Goal: Transaction & Acquisition: Purchase product/service

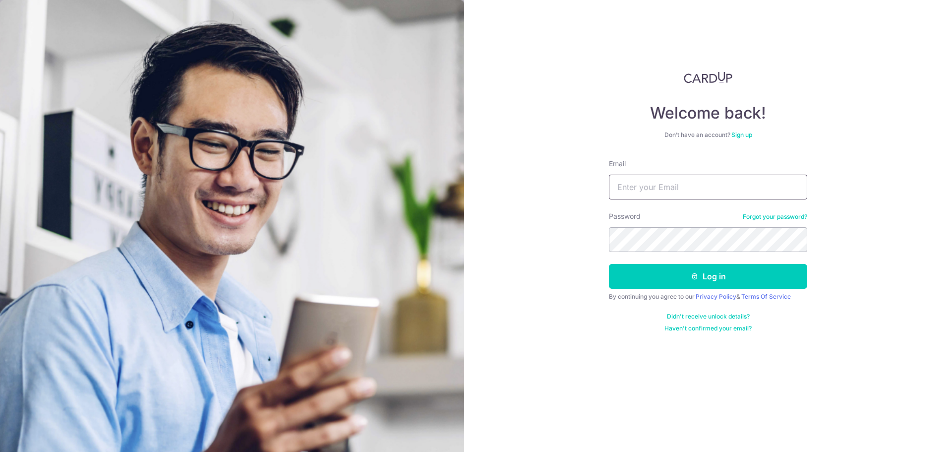
type input "[EMAIL_ADDRESS][DOMAIN_NAME]"
click at [609, 264] on button "Log in" at bounding box center [708, 276] width 198 height 25
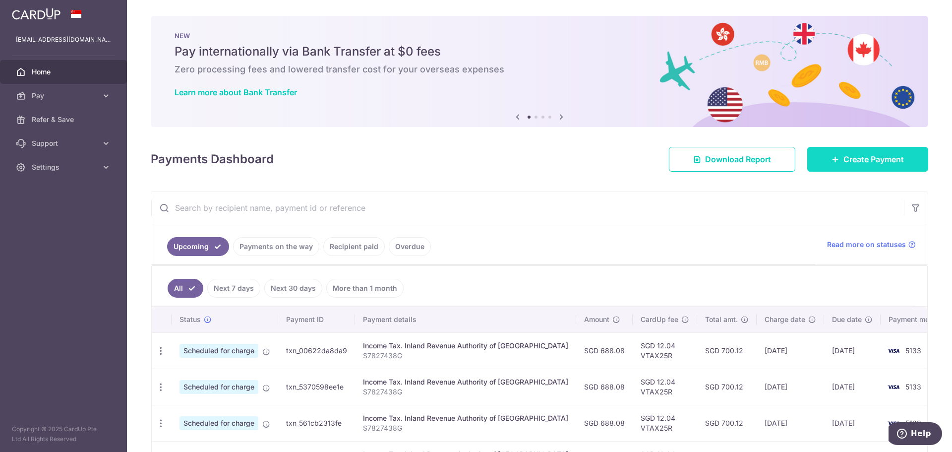
click at [858, 158] on span "Create Payment" at bounding box center [873, 159] width 60 height 12
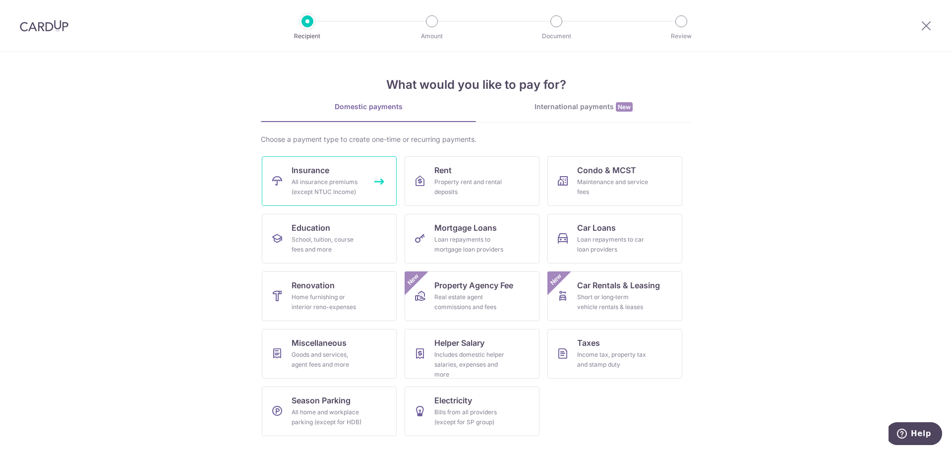
click at [317, 181] on div "All insurance premiums (except NTUC Income)" at bounding box center [326, 187] width 71 height 20
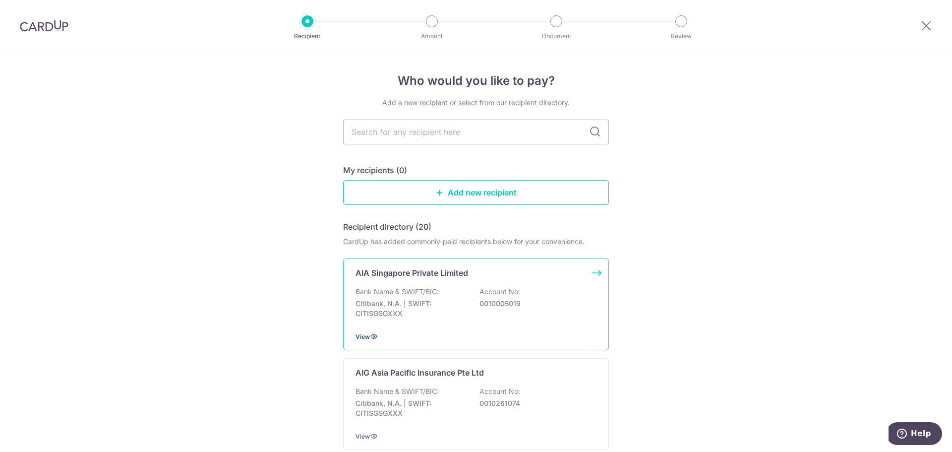
click at [371, 334] on icon at bounding box center [374, 336] width 8 height 8
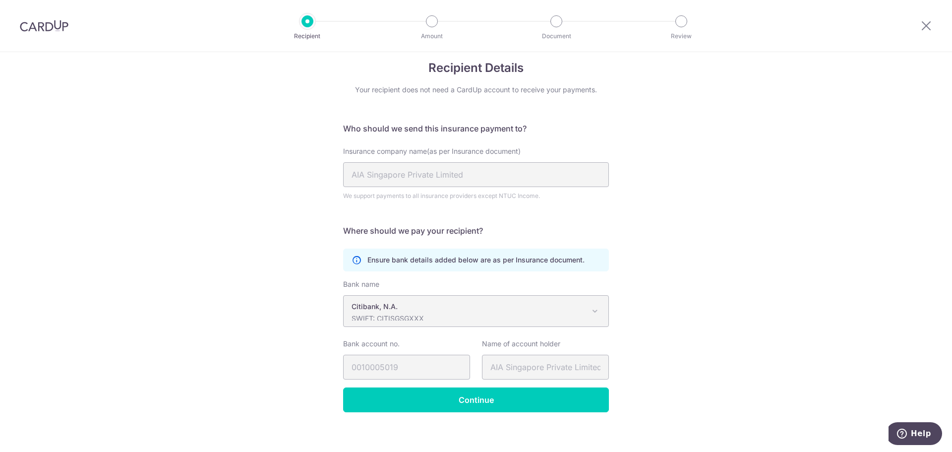
scroll to position [20, 0]
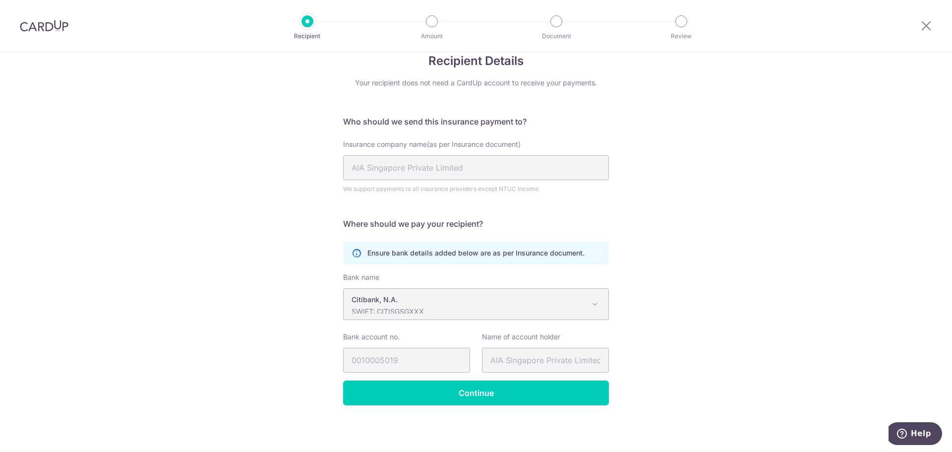
click at [652, 277] on div "Recipient Details Your recipient does not need a CardUp account to receive your…" at bounding box center [476, 241] width 952 height 419
click at [462, 391] on input "Continue" at bounding box center [476, 392] width 266 height 25
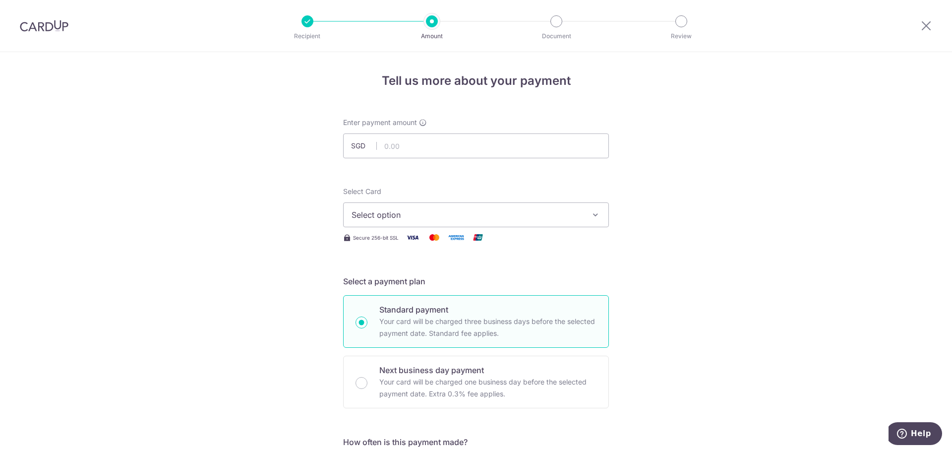
click at [426, 215] on span "Select option" at bounding box center [466, 215] width 231 height 12
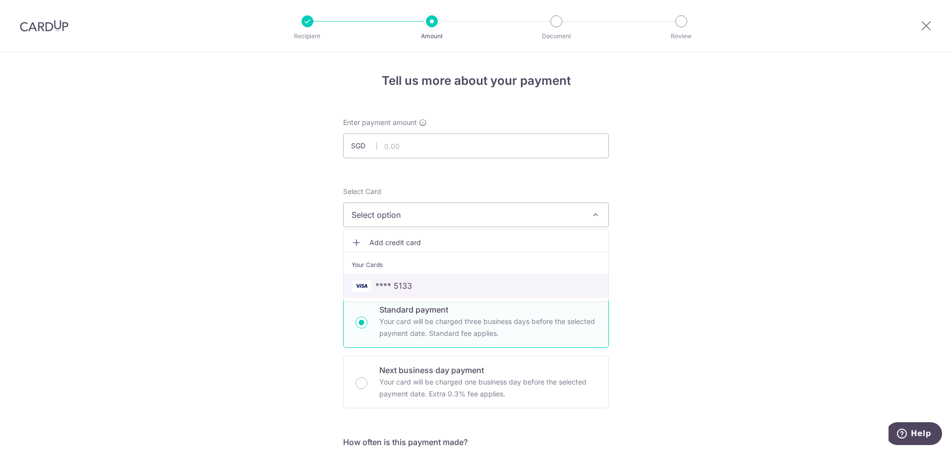
click at [399, 287] on span "**** 5133" at bounding box center [393, 286] width 37 height 12
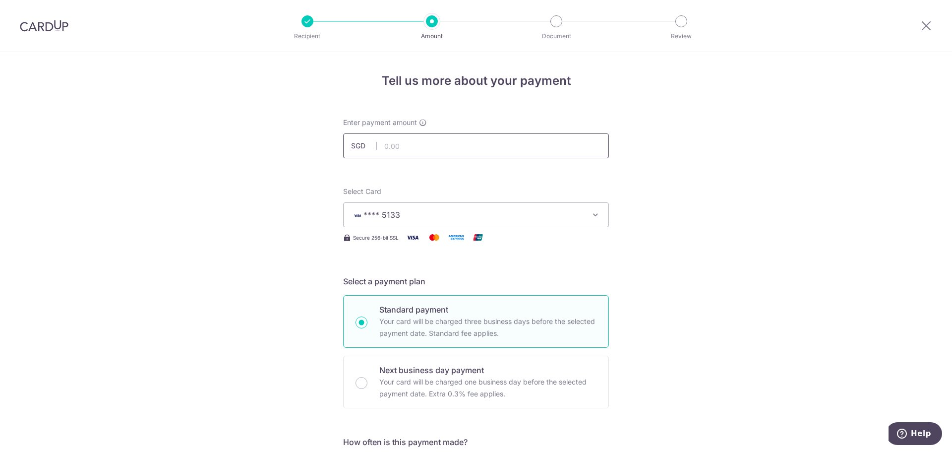
click at [404, 143] on input "text" at bounding box center [476, 145] width 266 height 25
click at [403, 142] on input "text" at bounding box center [476, 145] width 266 height 25
type input "889.40"
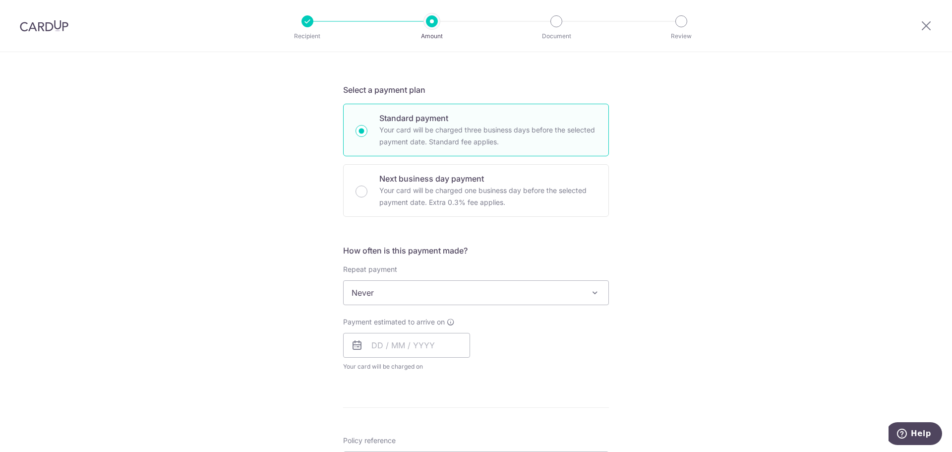
scroll to position [248, 0]
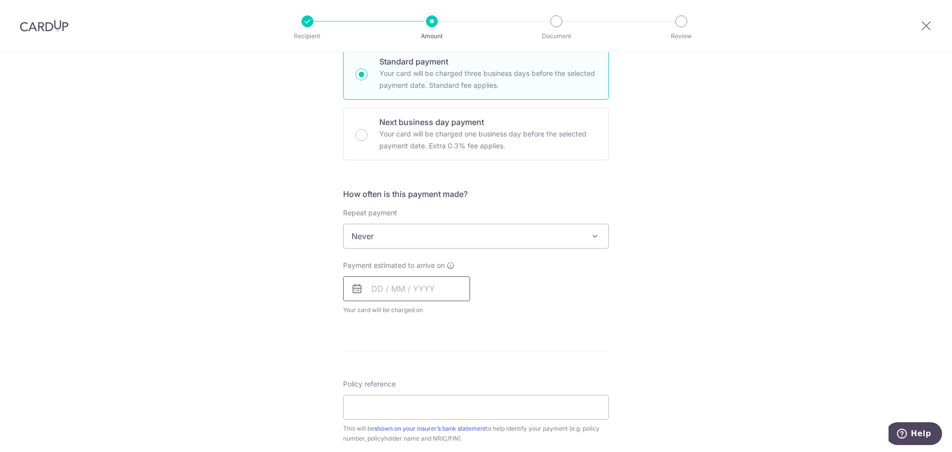
click at [385, 287] on input "text" at bounding box center [406, 288] width 127 height 25
drag, startPoint x: 459, startPoint y: 378, endPoint x: 547, endPoint y: 328, distance: 100.8
click at [459, 378] on link "12" at bounding box center [463, 379] width 16 height 16
type input "12/09/2025"
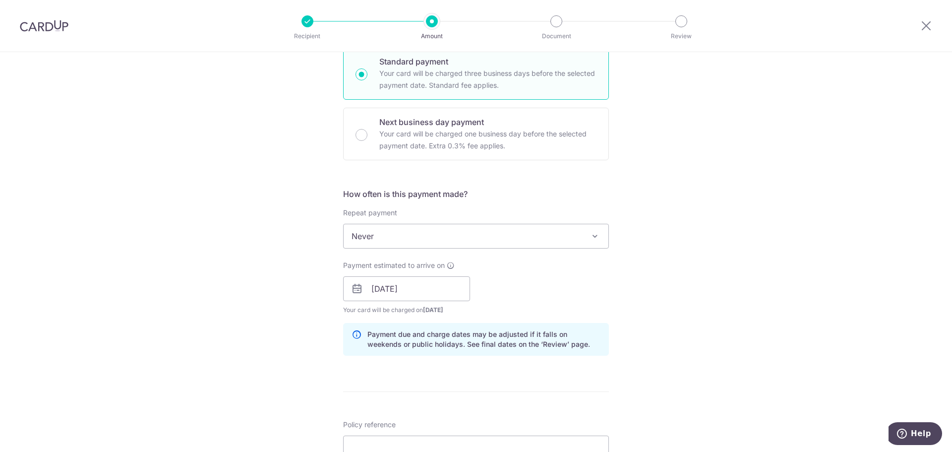
click at [660, 291] on div "Tell us more about your payment Enter payment amount SGD 889.40 889.40 Select C…" at bounding box center [476, 272] width 952 height 937
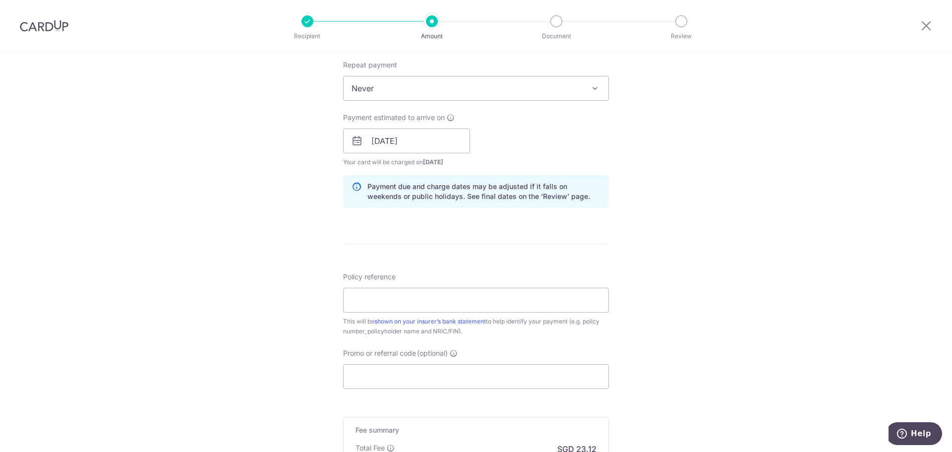
scroll to position [397, 0]
click at [374, 304] on input "Policy reference" at bounding box center [476, 299] width 266 height 25
type input "H232301519"
click at [683, 283] on div "Tell us more about your payment Enter payment amount SGD 889.40 889.40 Select C…" at bounding box center [476, 124] width 952 height 937
click at [664, 333] on div "Tell us more about your payment Enter payment amount SGD 889.40 889.40 Select C…" at bounding box center [476, 124] width 952 height 937
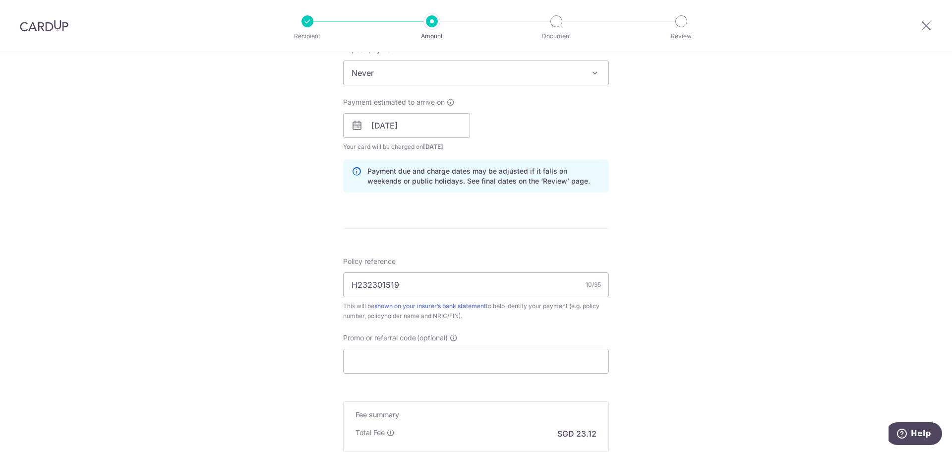
scroll to position [538, 0]
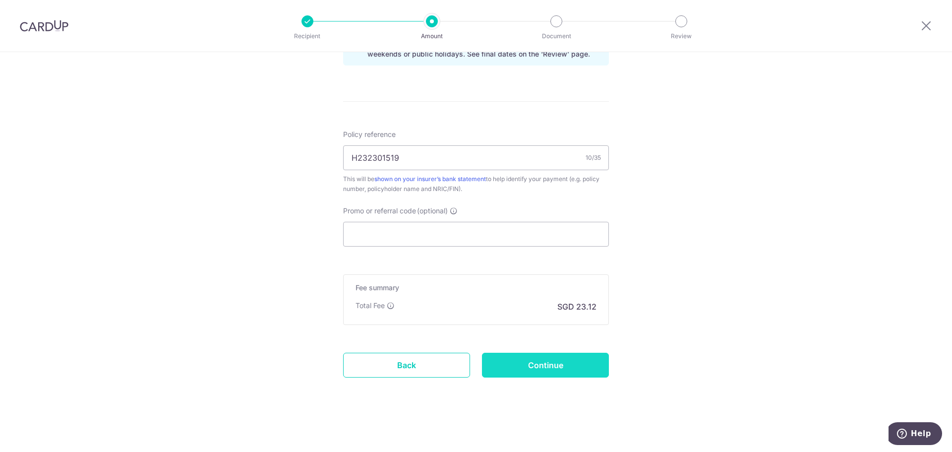
click at [565, 361] on input "Continue" at bounding box center [545, 364] width 127 height 25
type input "Create Schedule"
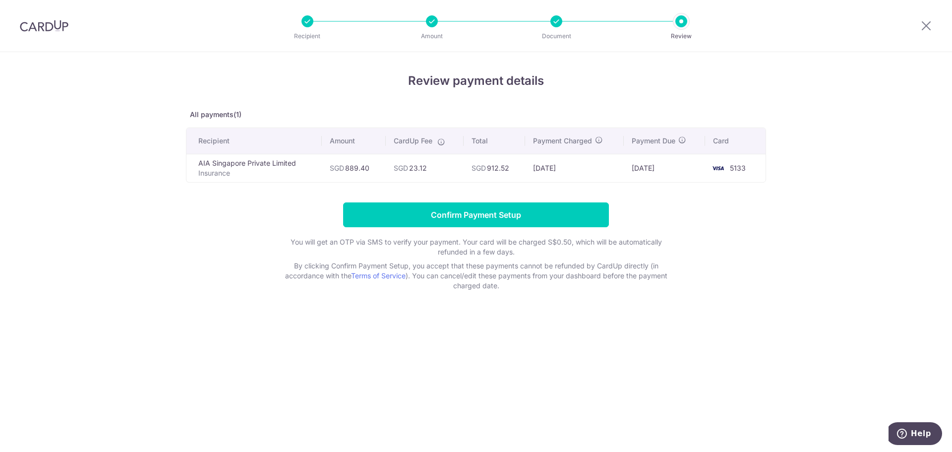
click at [546, 330] on div "Review payment details All payments(1) Recipient Amount CardUp Fee Total Paymen…" at bounding box center [476, 252] width 952 height 400
